Goal: Task Accomplishment & Management: Use online tool/utility

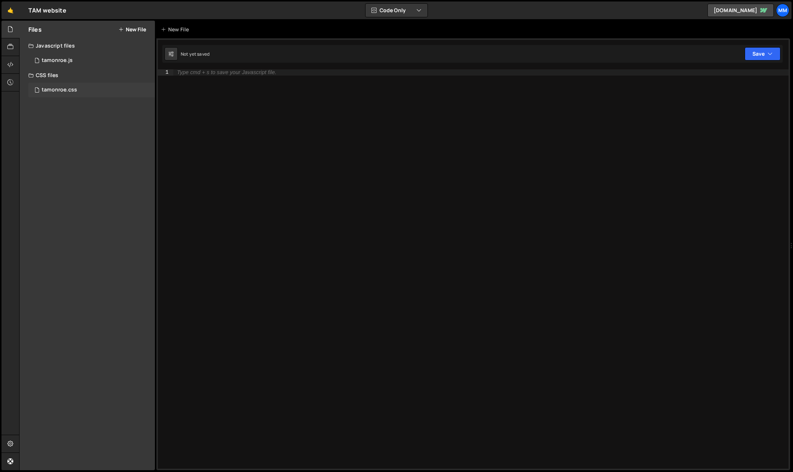
click at [85, 94] on div "tamonroe.css 0" at bounding box center [91, 90] width 127 height 15
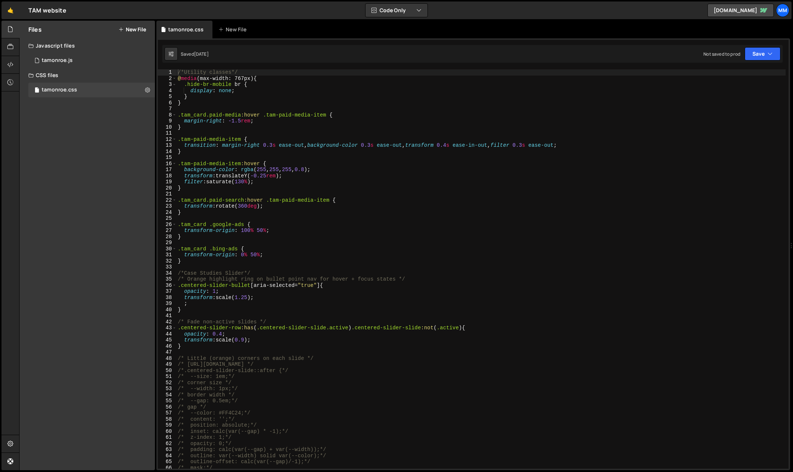
type textarea "}"
click at [375, 239] on div "/*Utility classes*/ @ media (max-width: 767px) { .hide-br-mobile br { display :…" at bounding box center [480, 275] width 609 height 412
click at [7, 10] on link "🤙" at bounding box center [10, 10] width 18 height 18
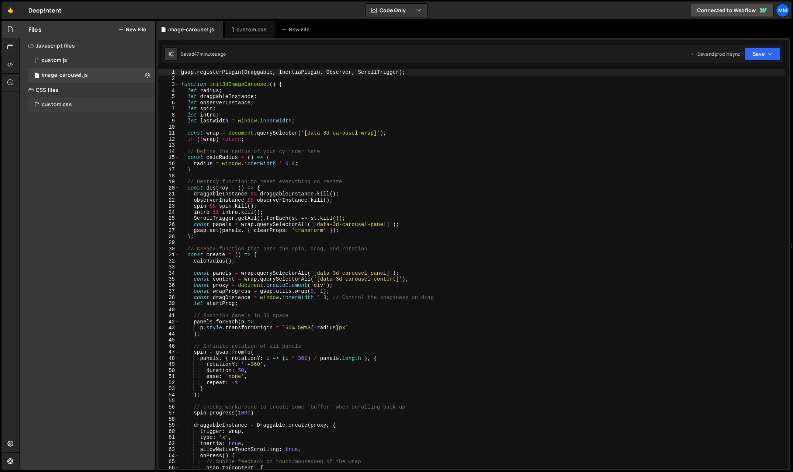
click at [70, 102] on div "custom.css" at bounding box center [57, 104] width 30 height 7
